Goal: Transaction & Acquisition: Subscribe to service/newsletter

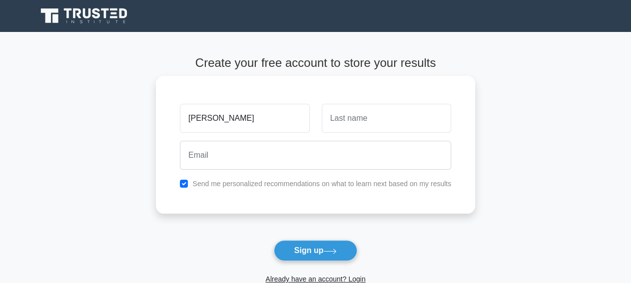
type input "fiona"
click at [364, 113] on input "text" at bounding box center [386, 118] width 129 height 29
type input "nafula"
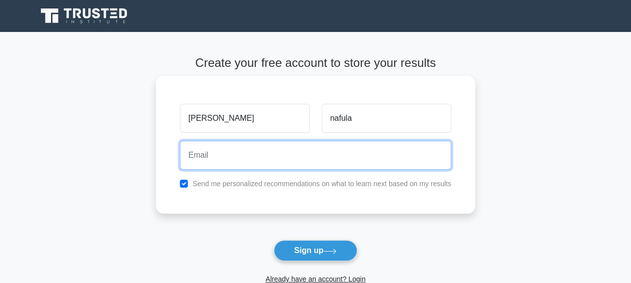
click at [260, 154] on input "email" at bounding box center [315, 155] width 271 height 29
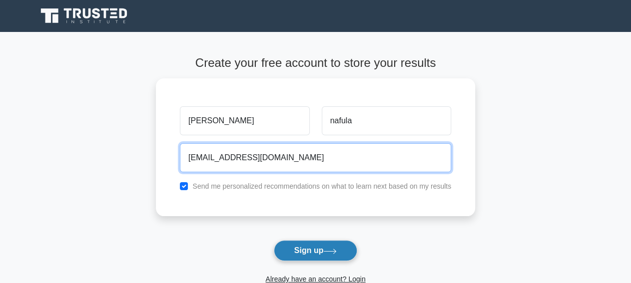
type input "nafulafiona85@gmail.com"
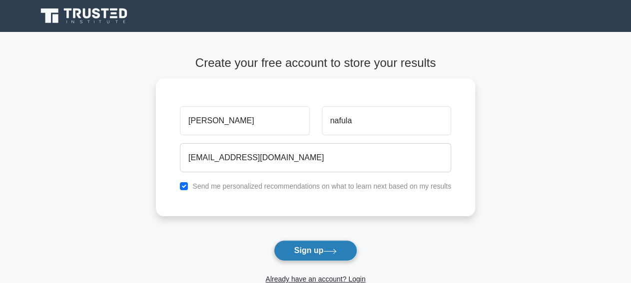
click at [307, 254] on button "Sign up" at bounding box center [316, 250] width 84 height 21
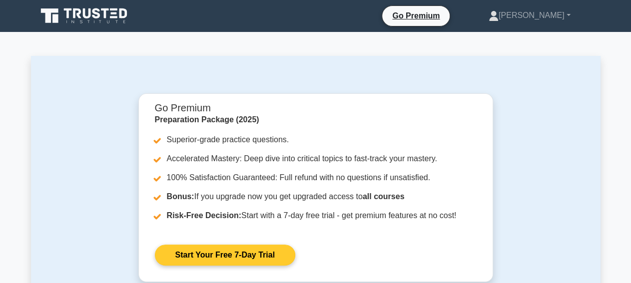
click at [262, 258] on link "Start Your Free 7-Day Trial" at bounding box center [225, 255] width 140 height 21
